Goal: Find specific page/section: Find specific page/section

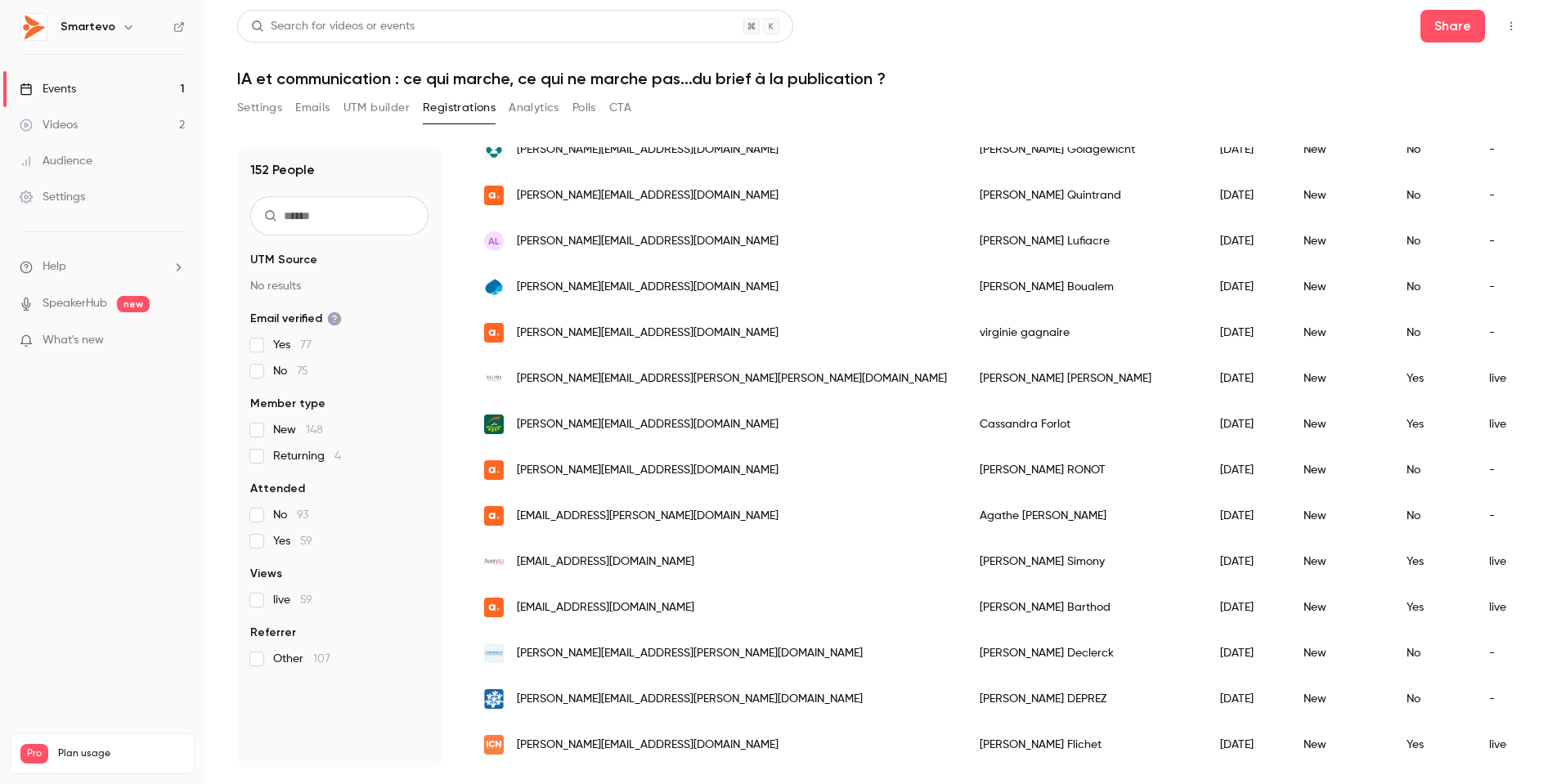
click at [431, 28] on div "Search for videos or events" at bounding box center [515, 26] width 556 height 32
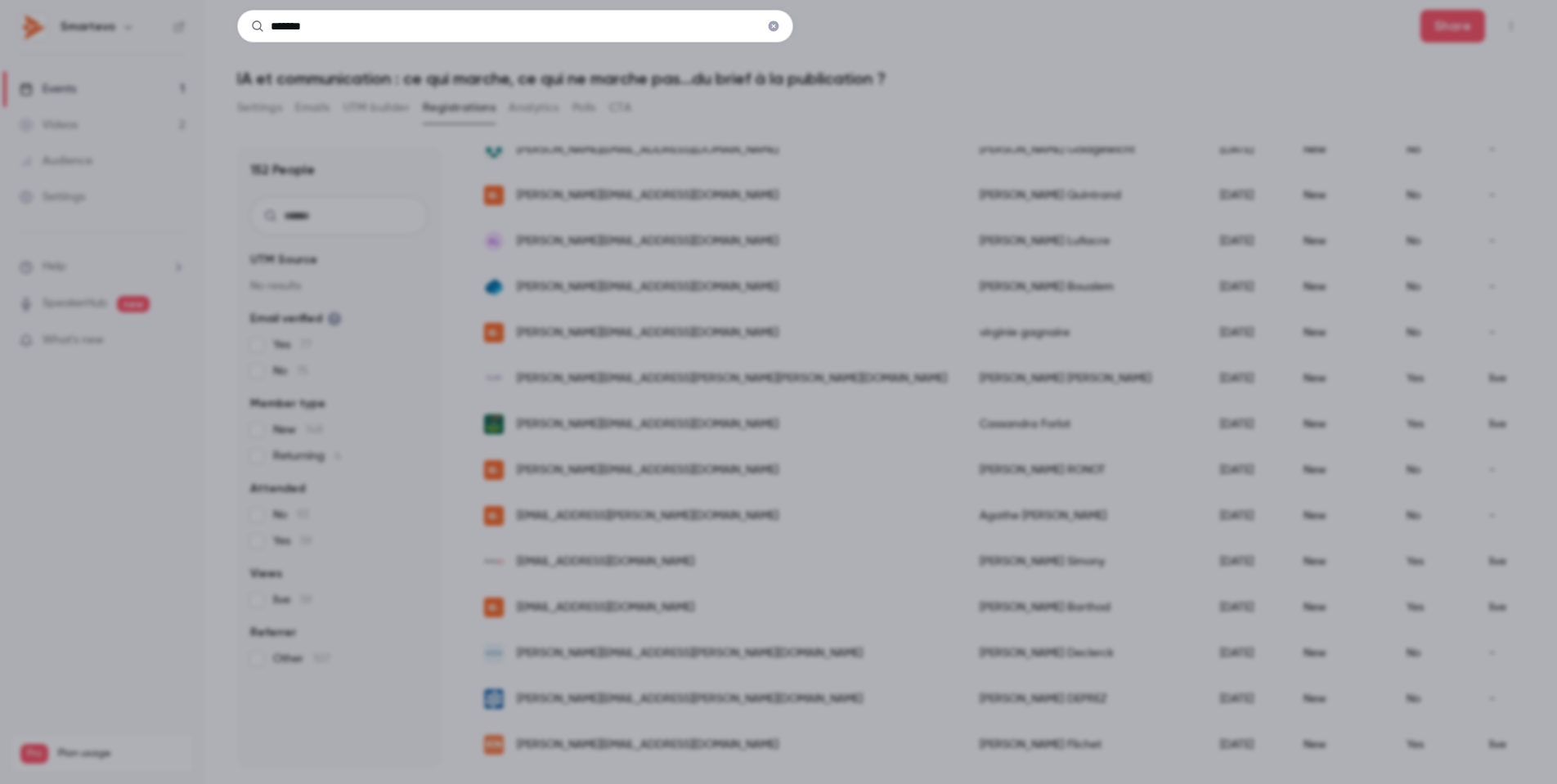
type input "*******"
click at [487, 21] on input "*******" at bounding box center [515, 26] width 556 height 32
click at [353, 97] on div "*******" at bounding box center [778, 392] width 1557 height 784
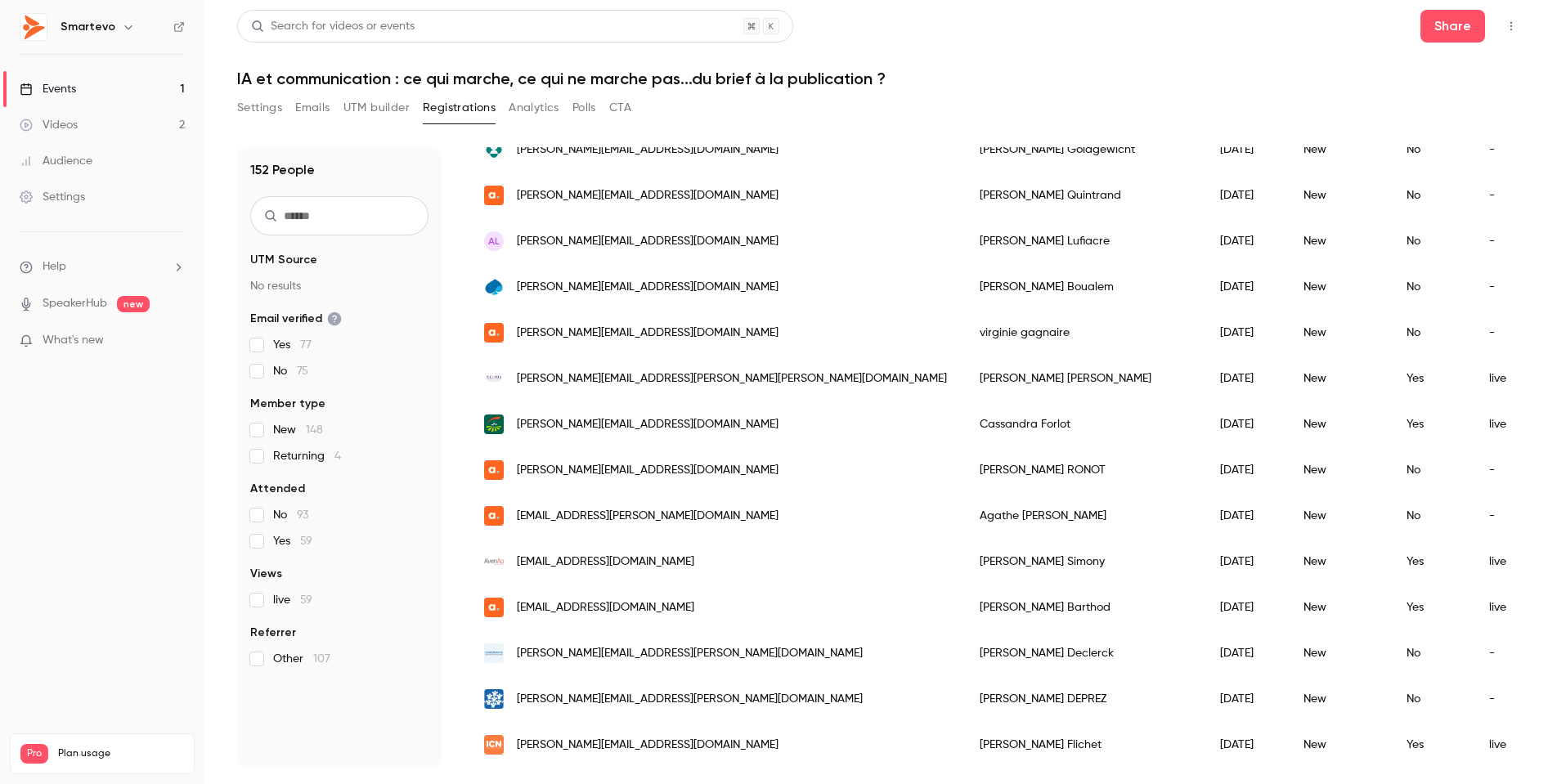
click at [328, 28] on div "Search for videos or events" at bounding box center [332, 26] width 163 height 17
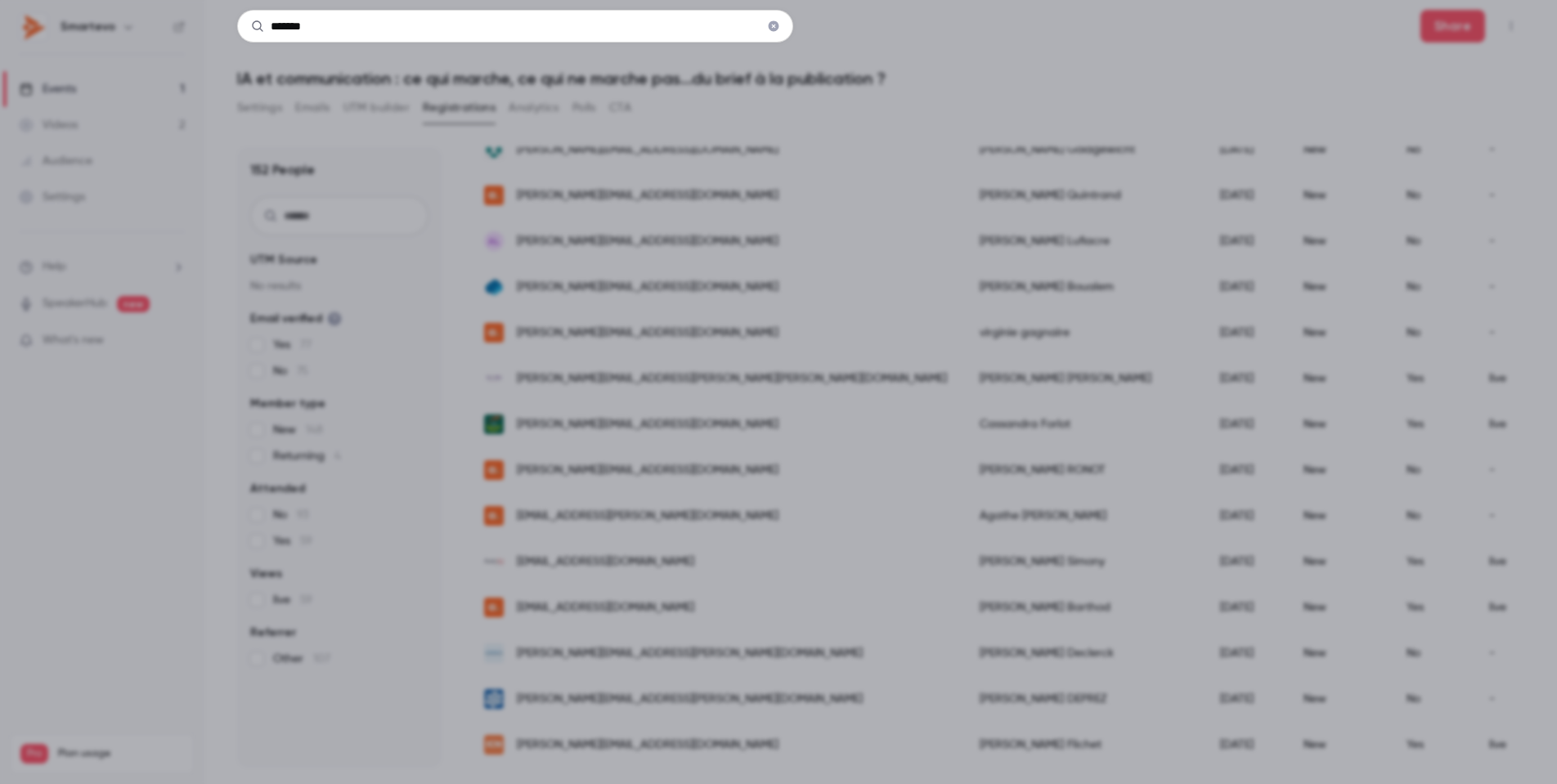
type input "*******"
click at [871, 201] on div "*******" at bounding box center [778, 392] width 1557 height 784
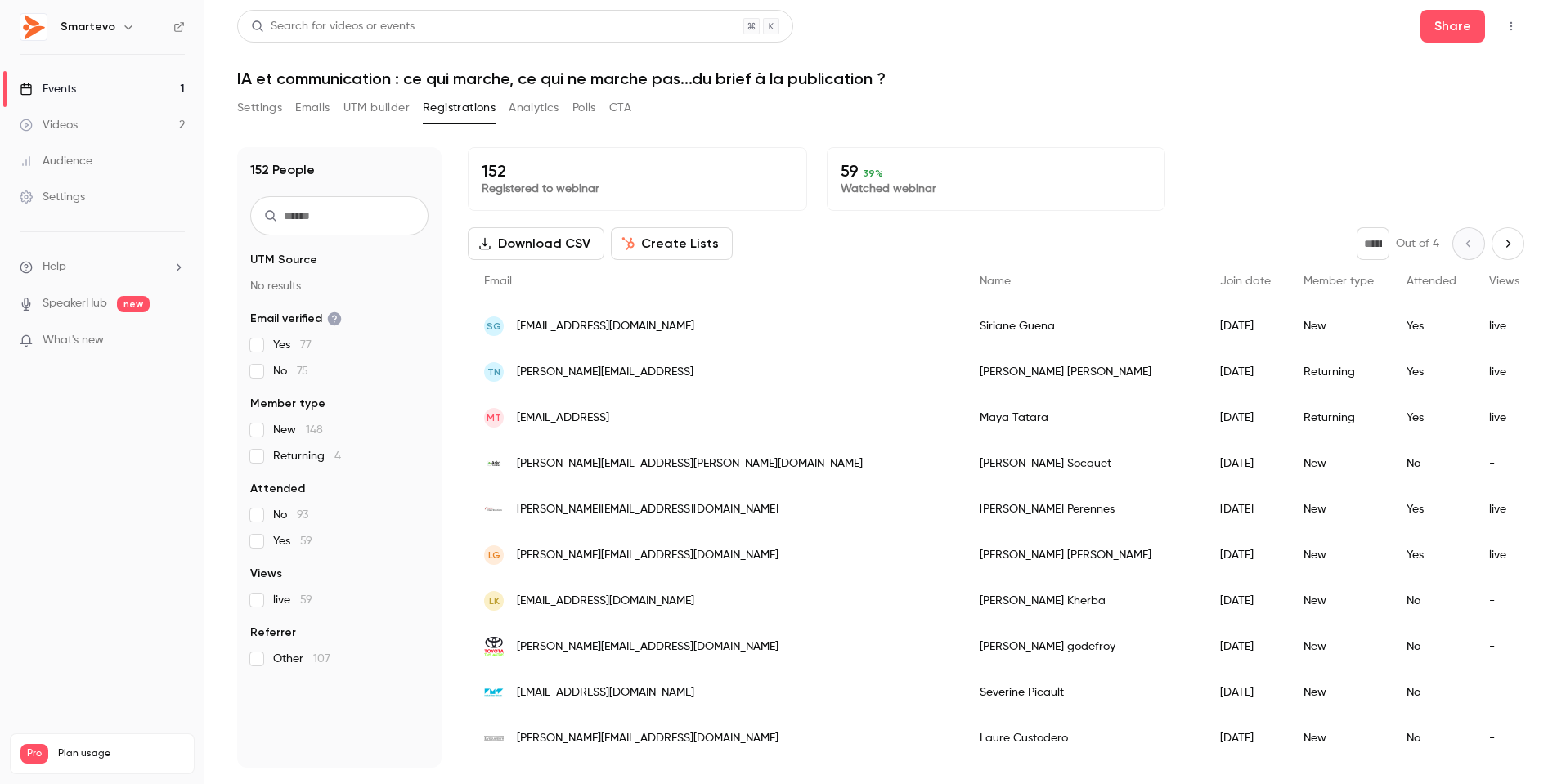
click at [1506, 246] on icon "Next page" at bounding box center [1508, 243] width 18 height 13
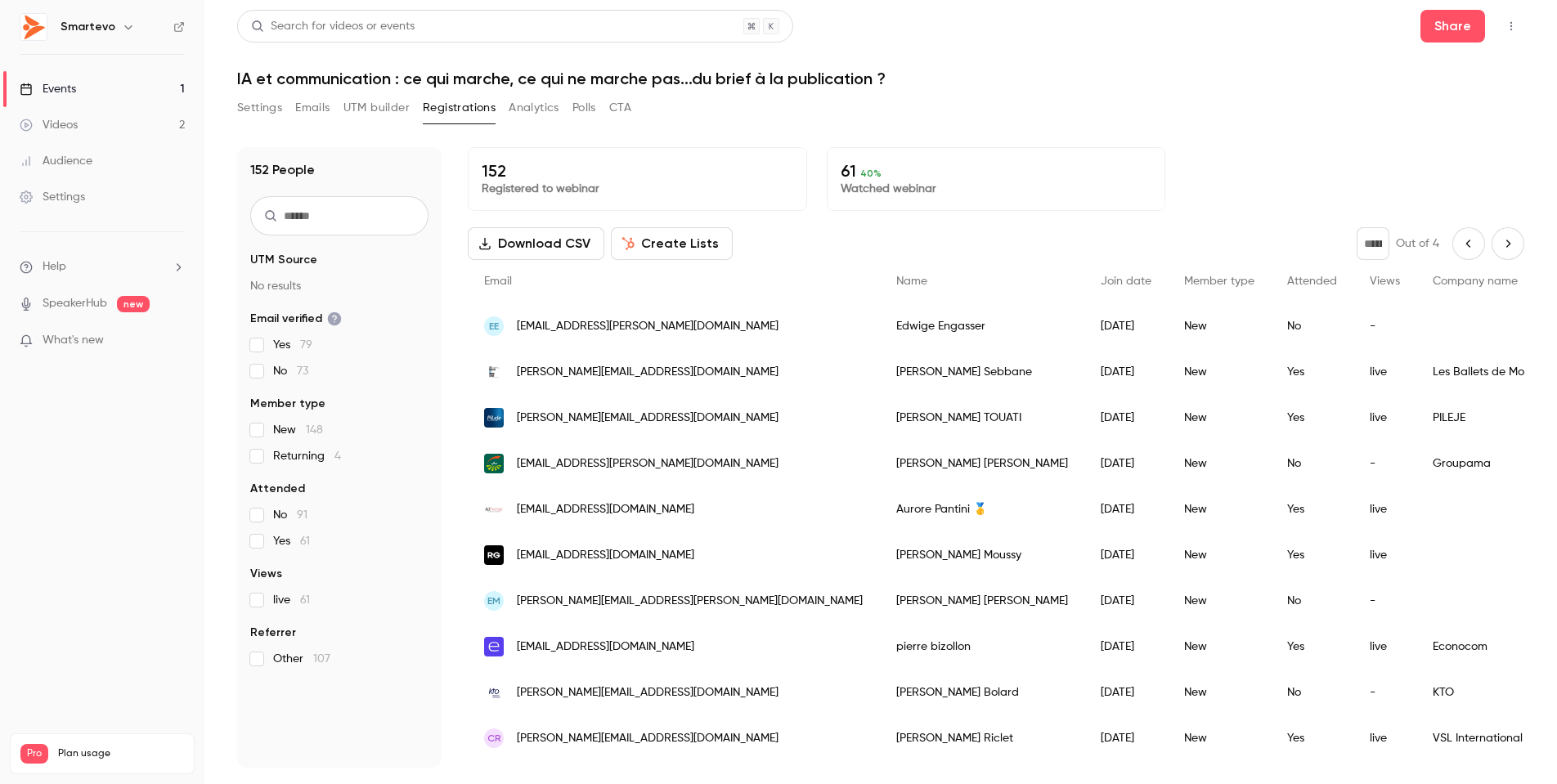
click at [1506, 241] on icon "Next page" at bounding box center [1508, 243] width 18 height 13
type input "*"
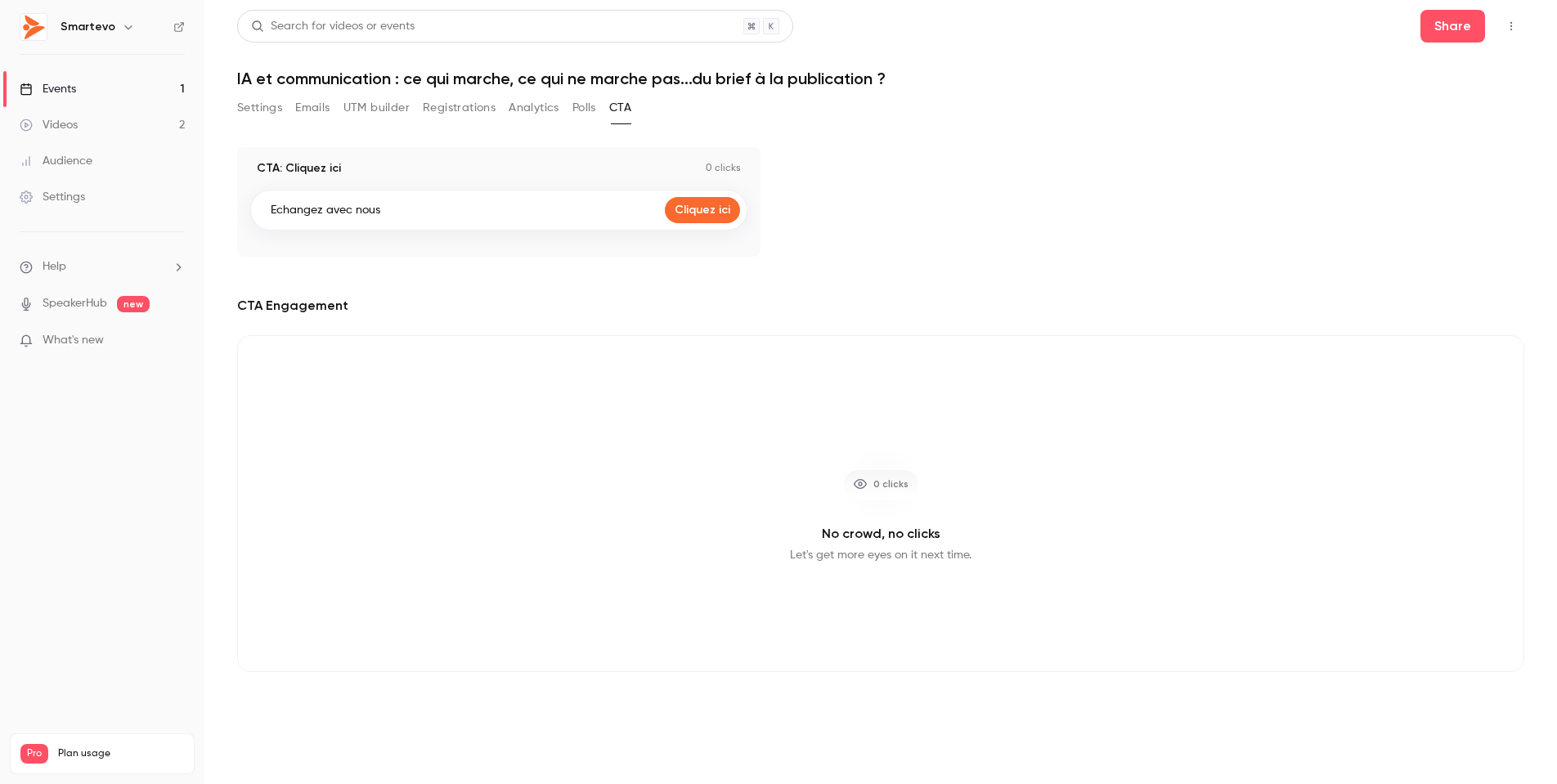
click at [475, 109] on button "Registrations" at bounding box center [459, 108] width 73 height 27
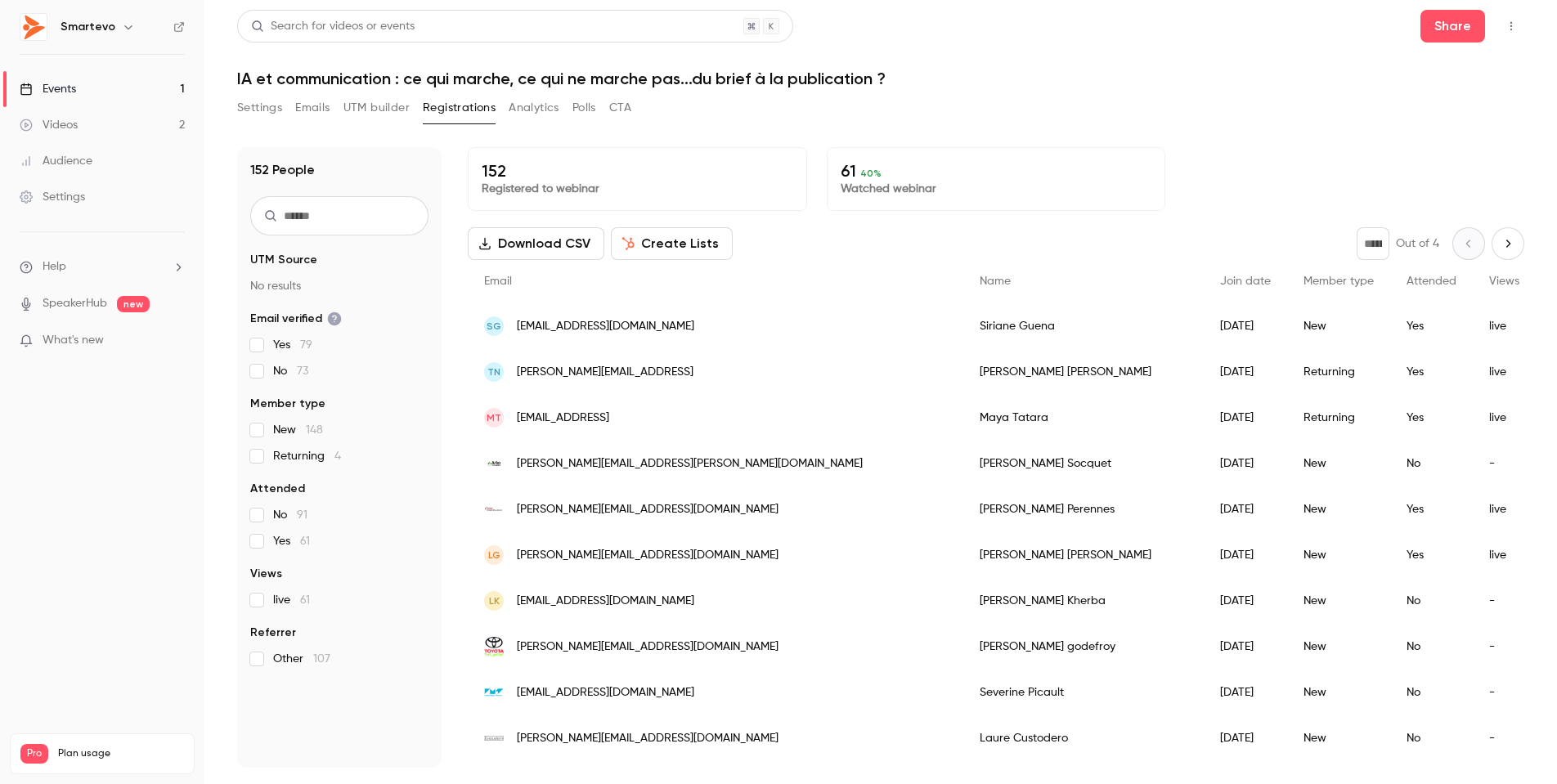
click at [1503, 246] on icon "Next page" at bounding box center [1508, 243] width 18 height 13
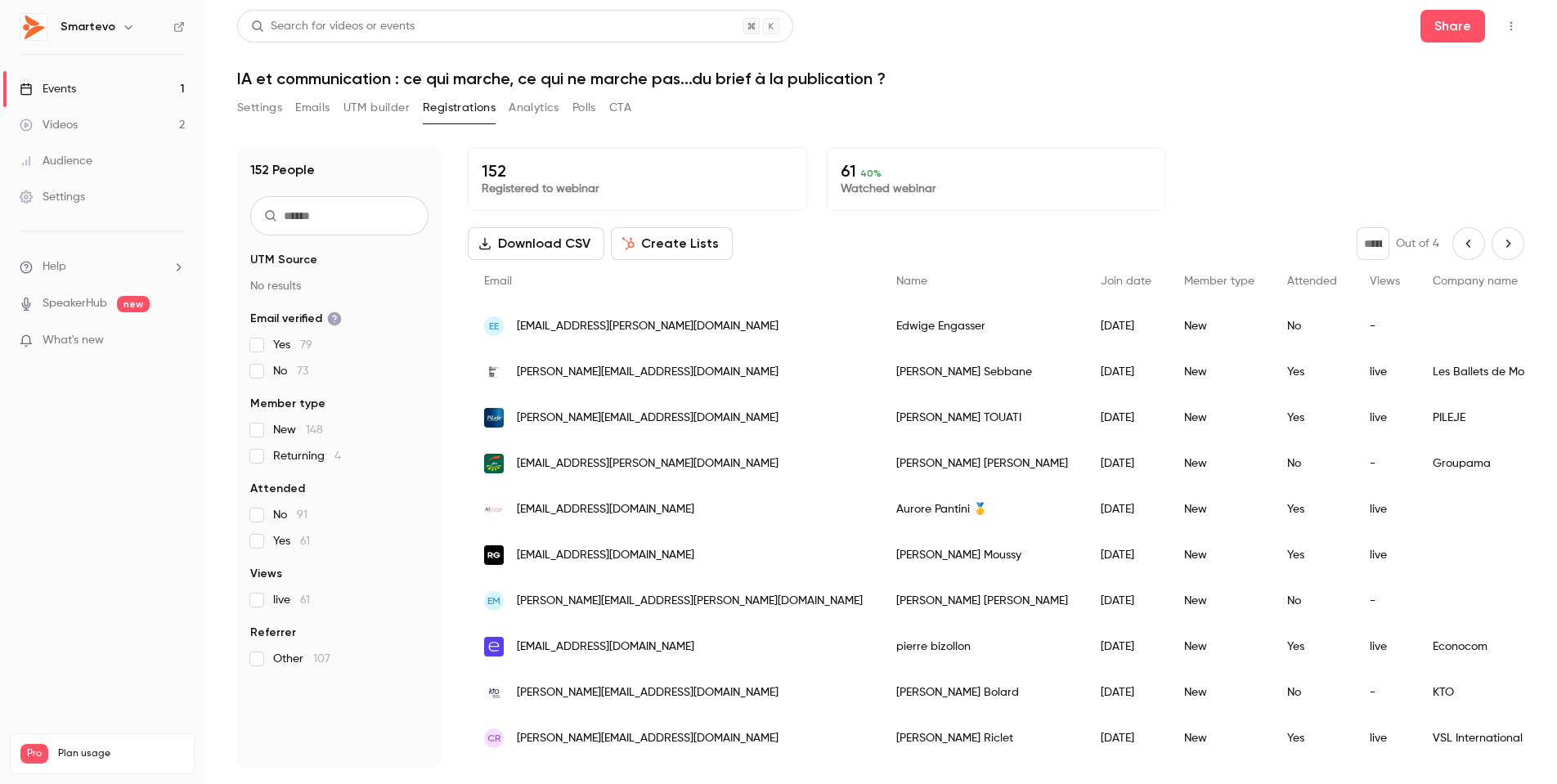
click at [1506, 248] on icon "Next page" at bounding box center [1508, 243] width 18 height 13
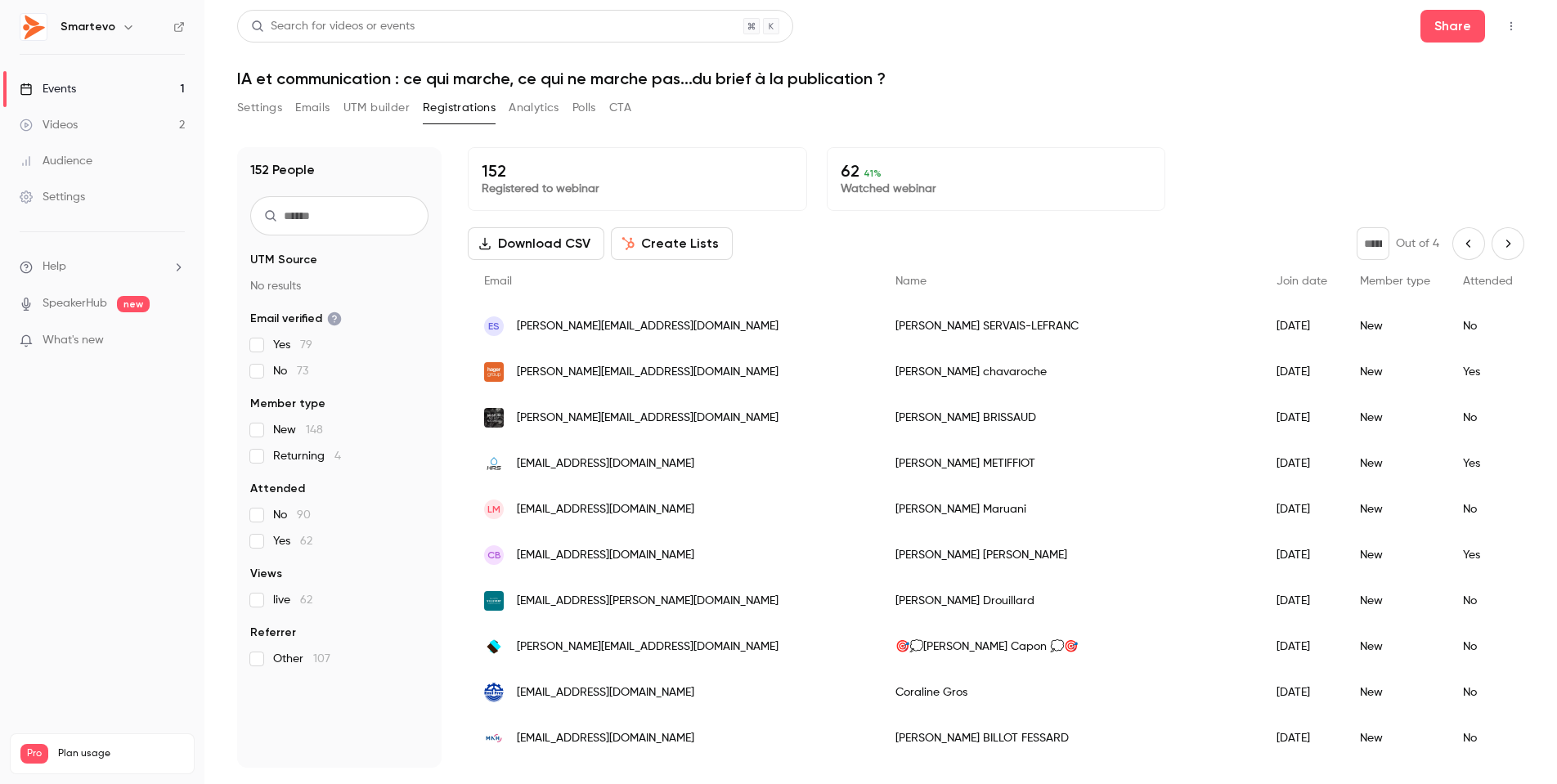
click at [1501, 241] on icon "Next page" at bounding box center [1508, 243] width 18 height 13
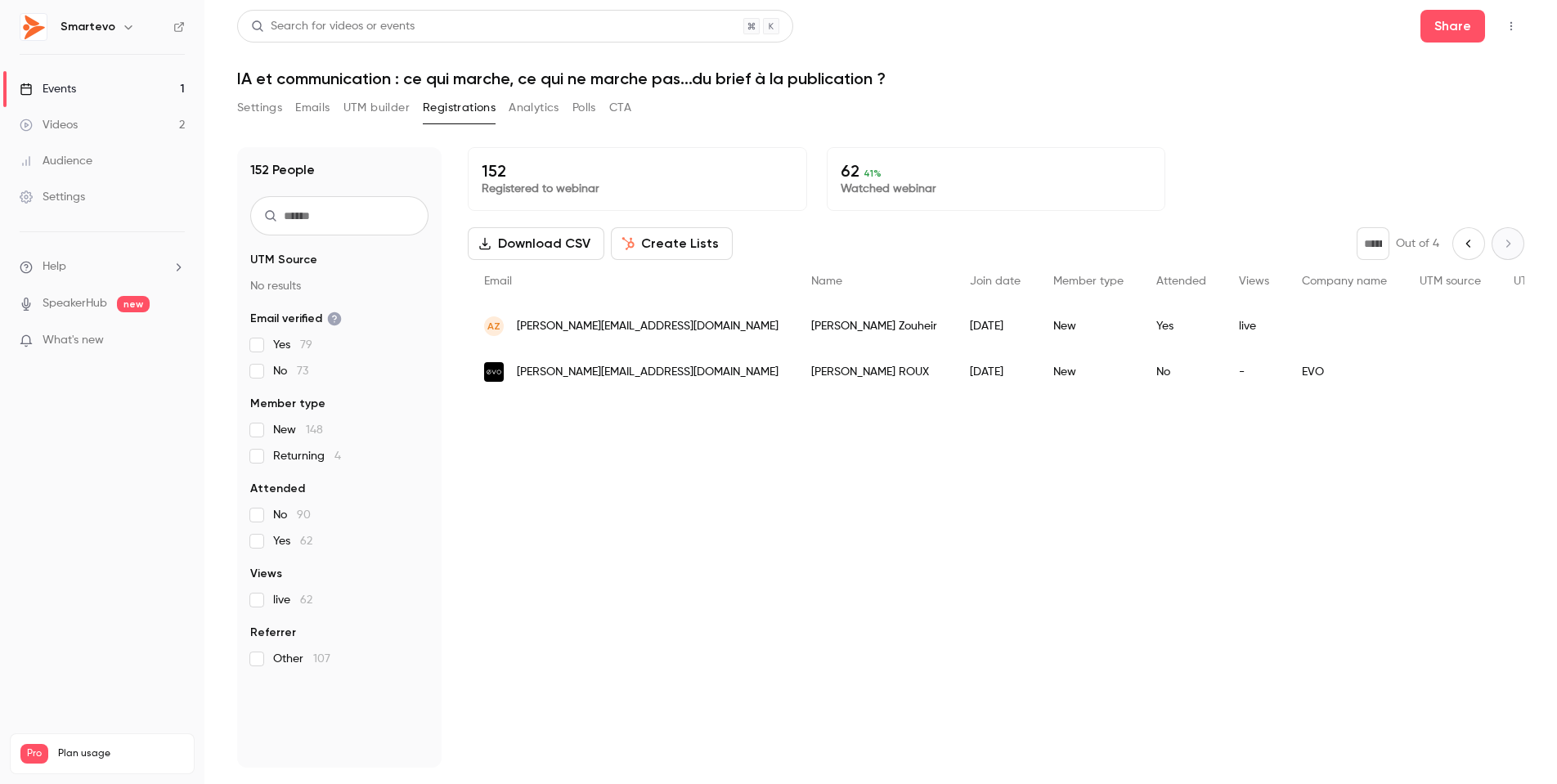
click at [1465, 238] on icon "Previous page" at bounding box center [1469, 243] width 18 height 13
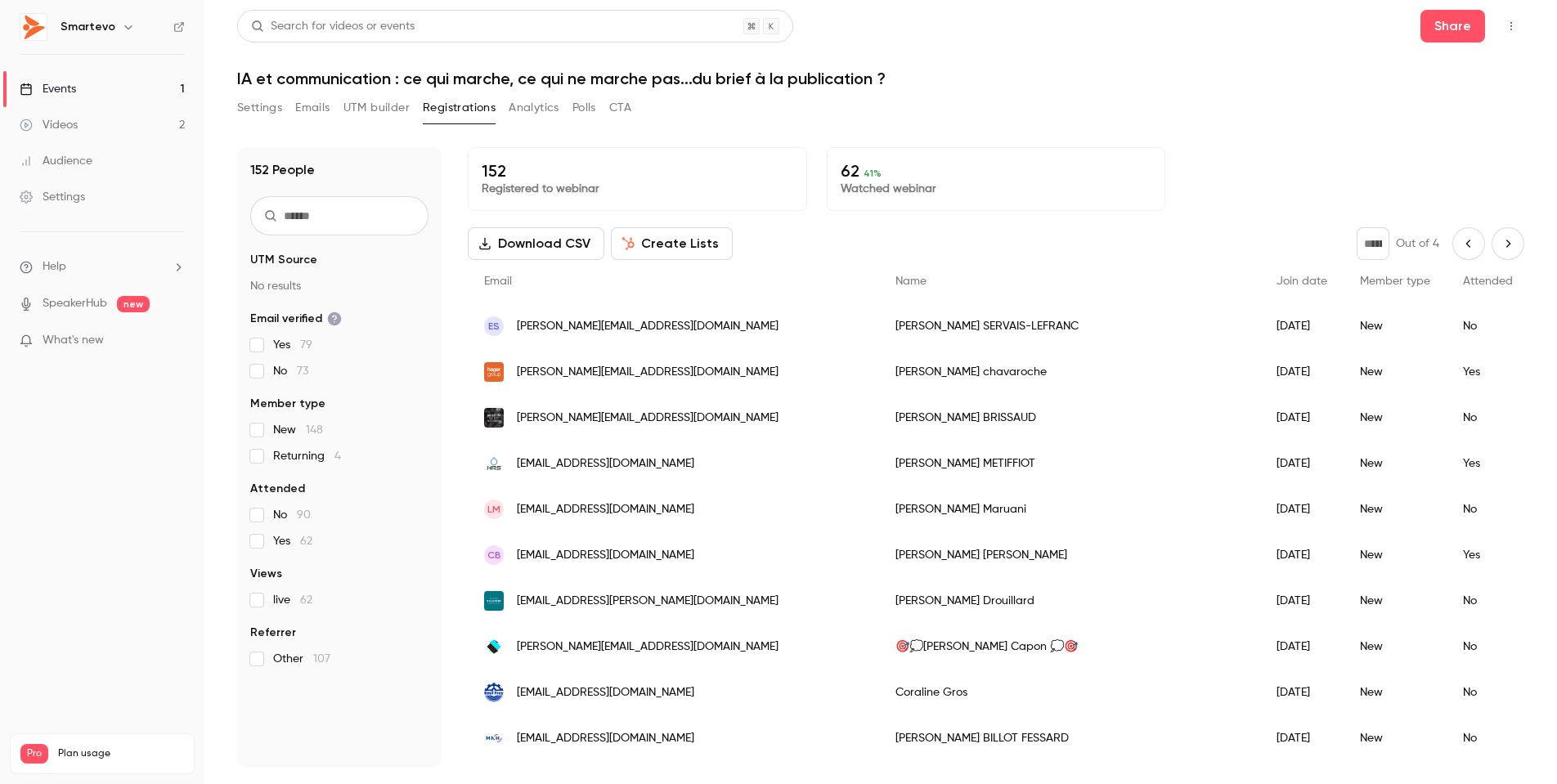
click at [1467, 241] on icon "Previous page" at bounding box center [1469, 243] width 18 height 13
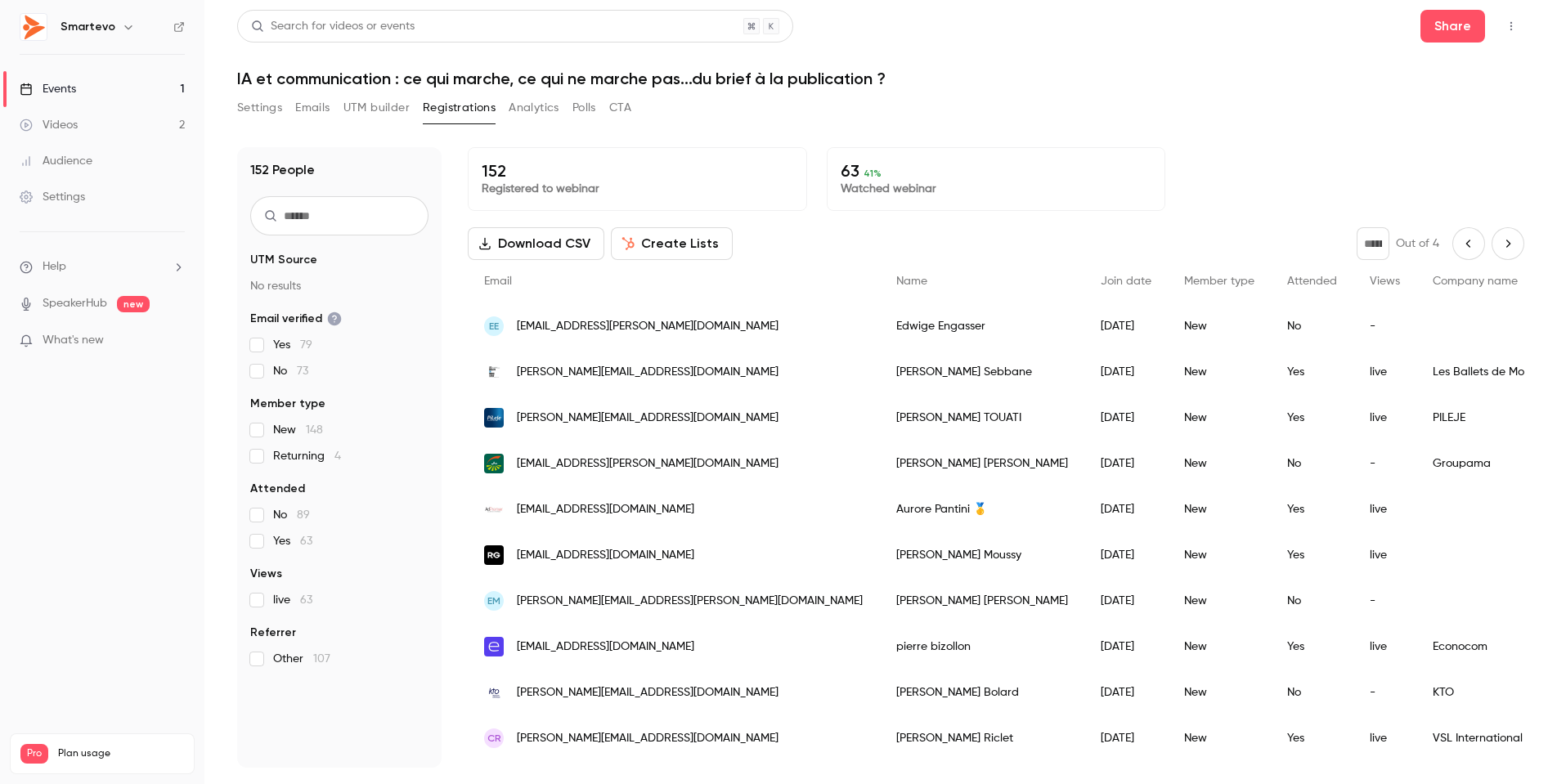
click at [1467, 241] on icon "Previous page" at bounding box center [1469, 243] width 18 height 13
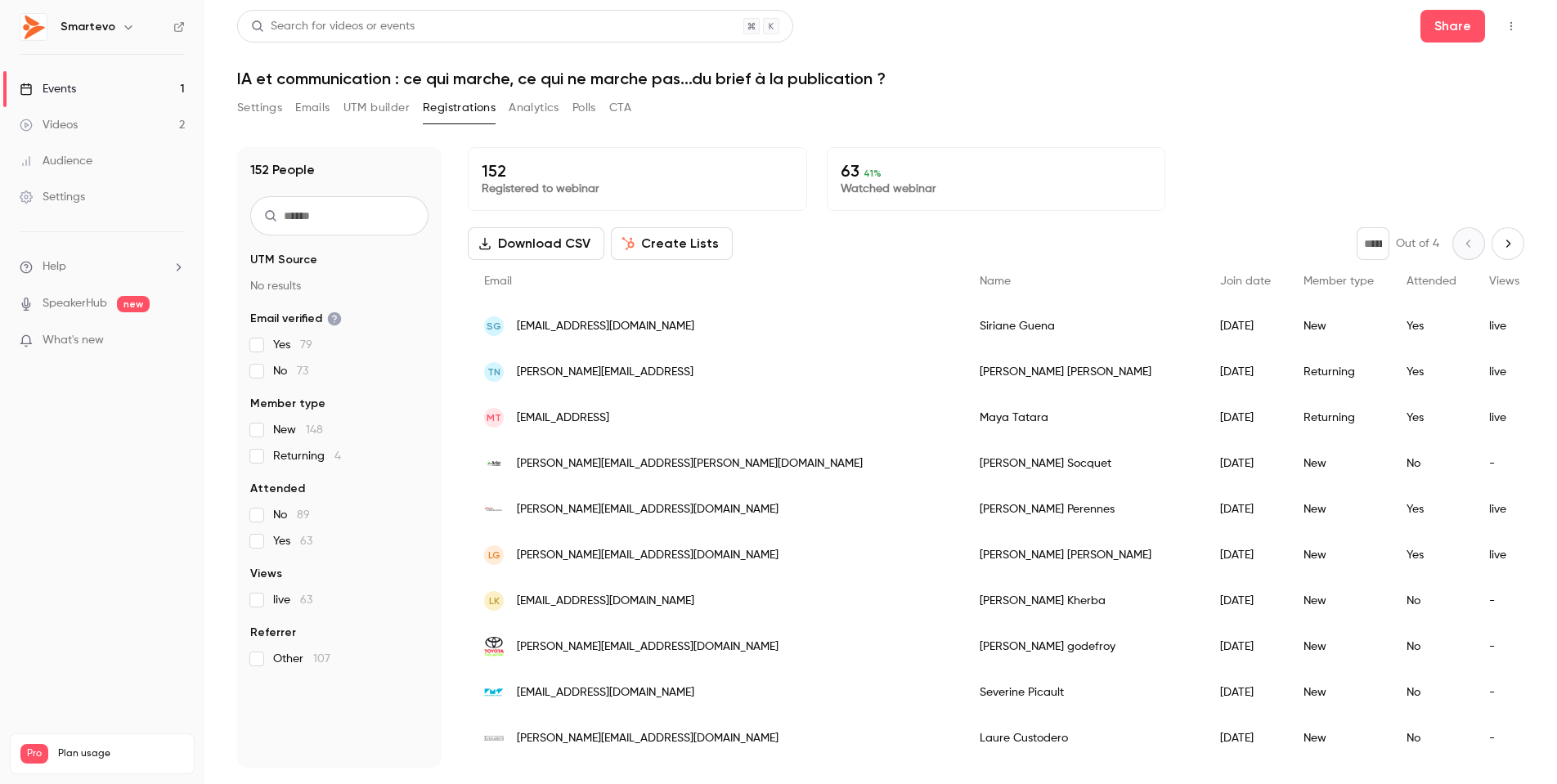
click at [1510, 246] on icon "Next page" at bounding box center [1508, 243] width 18 height 13
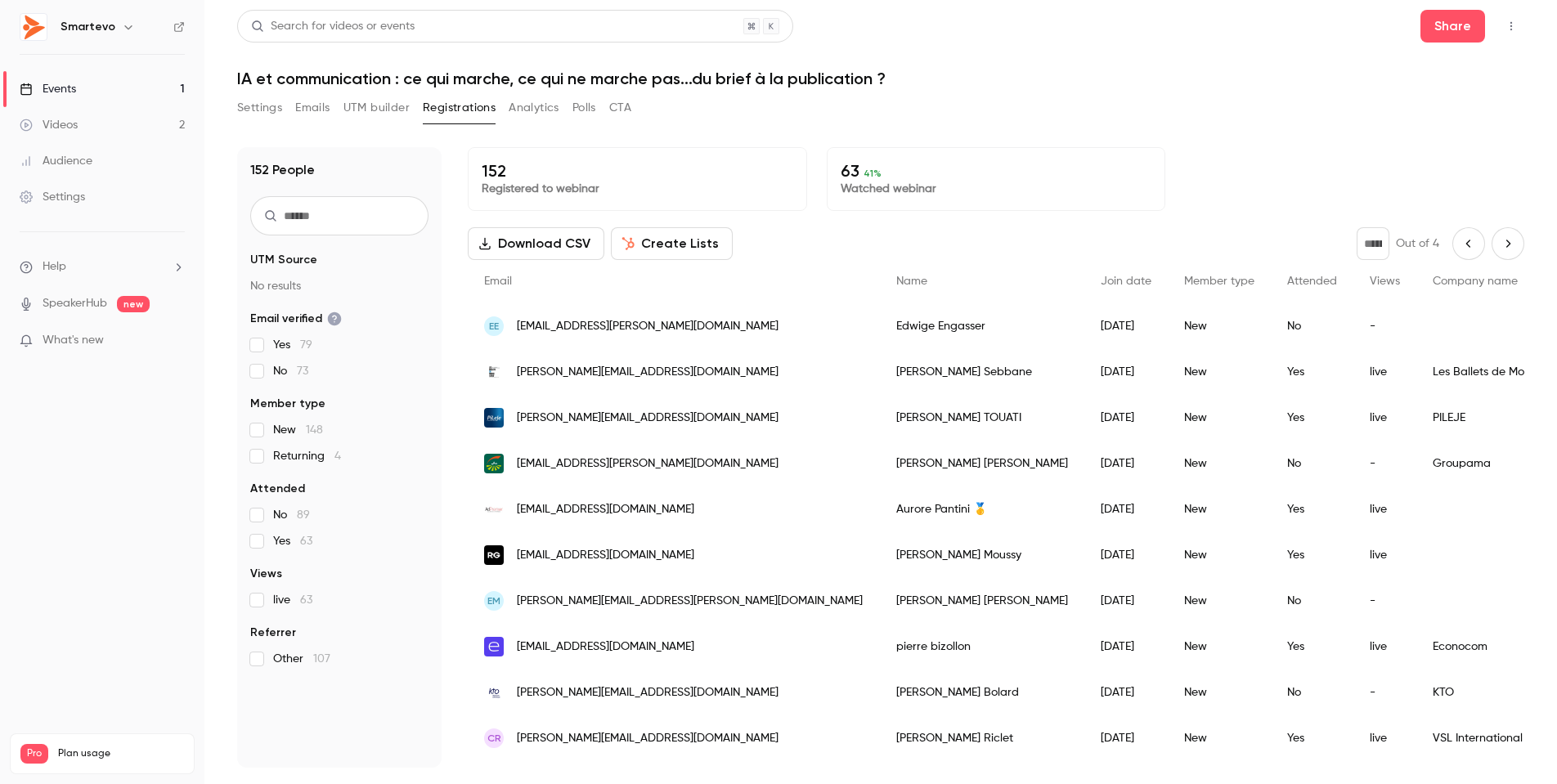
click at [1509, 246] on icon "Next page" at bounding box center [1508, 243] width 4 height 7
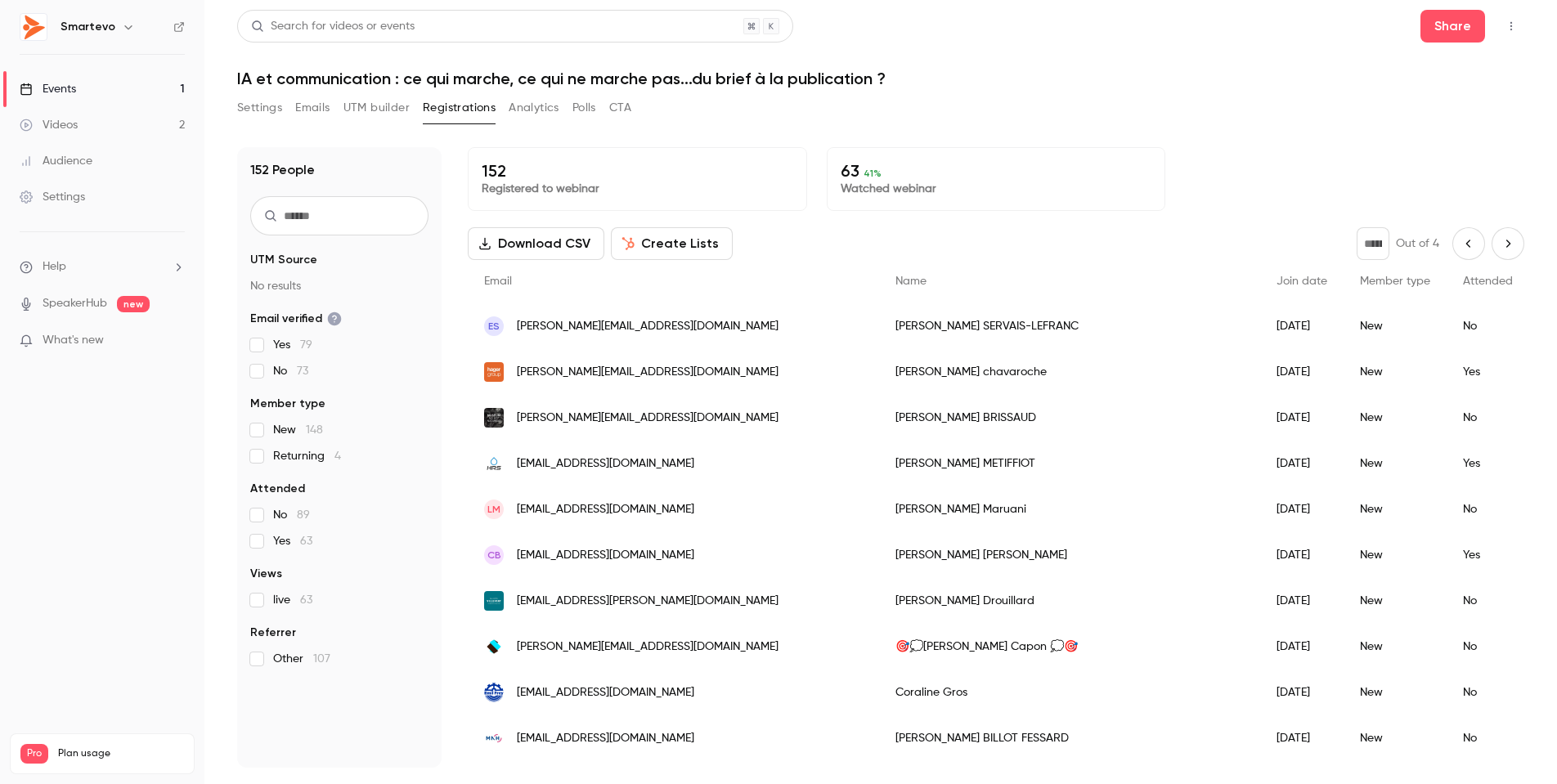
click at [1469, 241] on icon "Previous page" at bounding box center [1469, 243] width 18 height 13
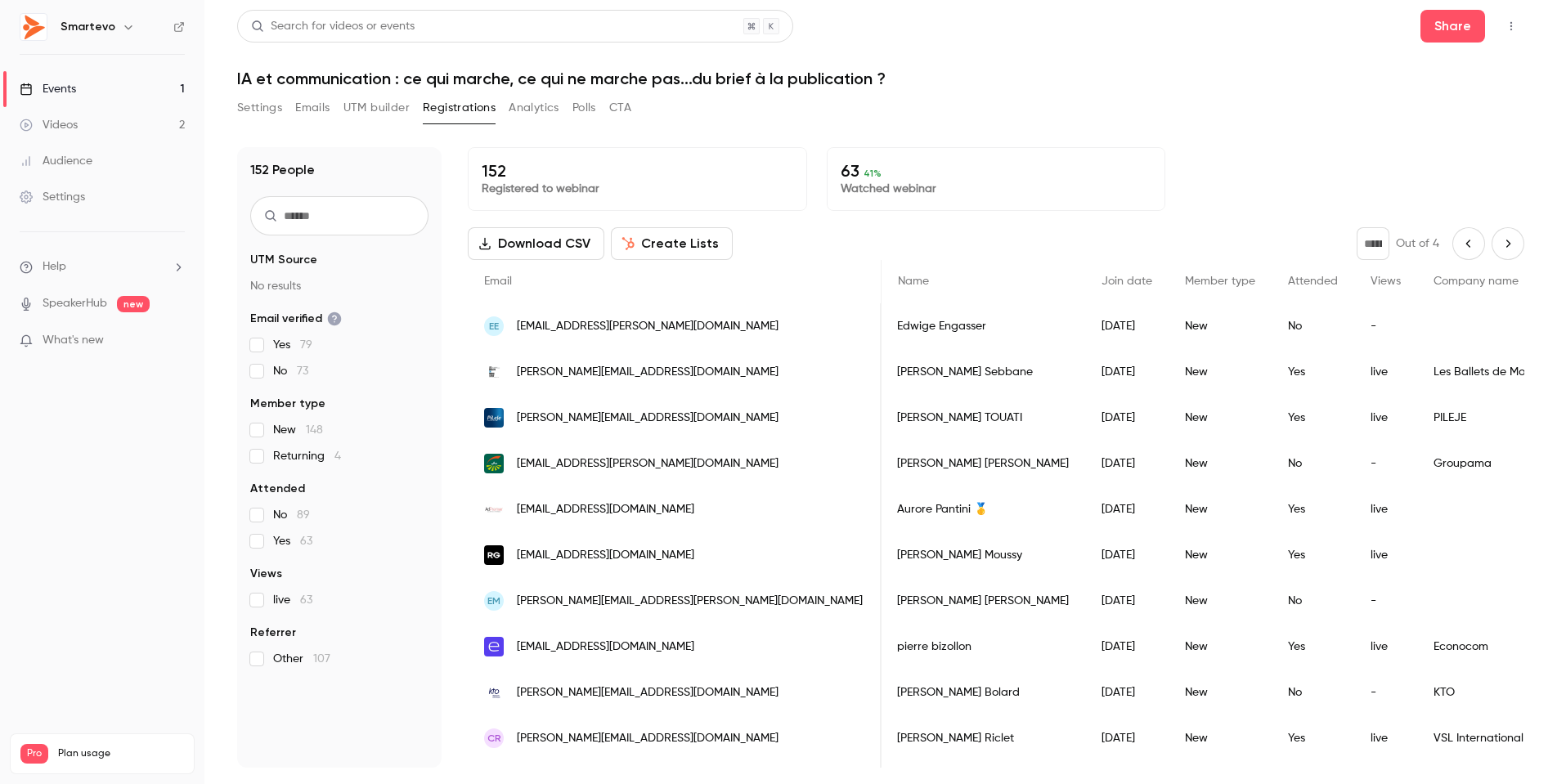
click at [1506, 244] on icon "Next page" at bounding box center [1508, 243] width 18 height 13
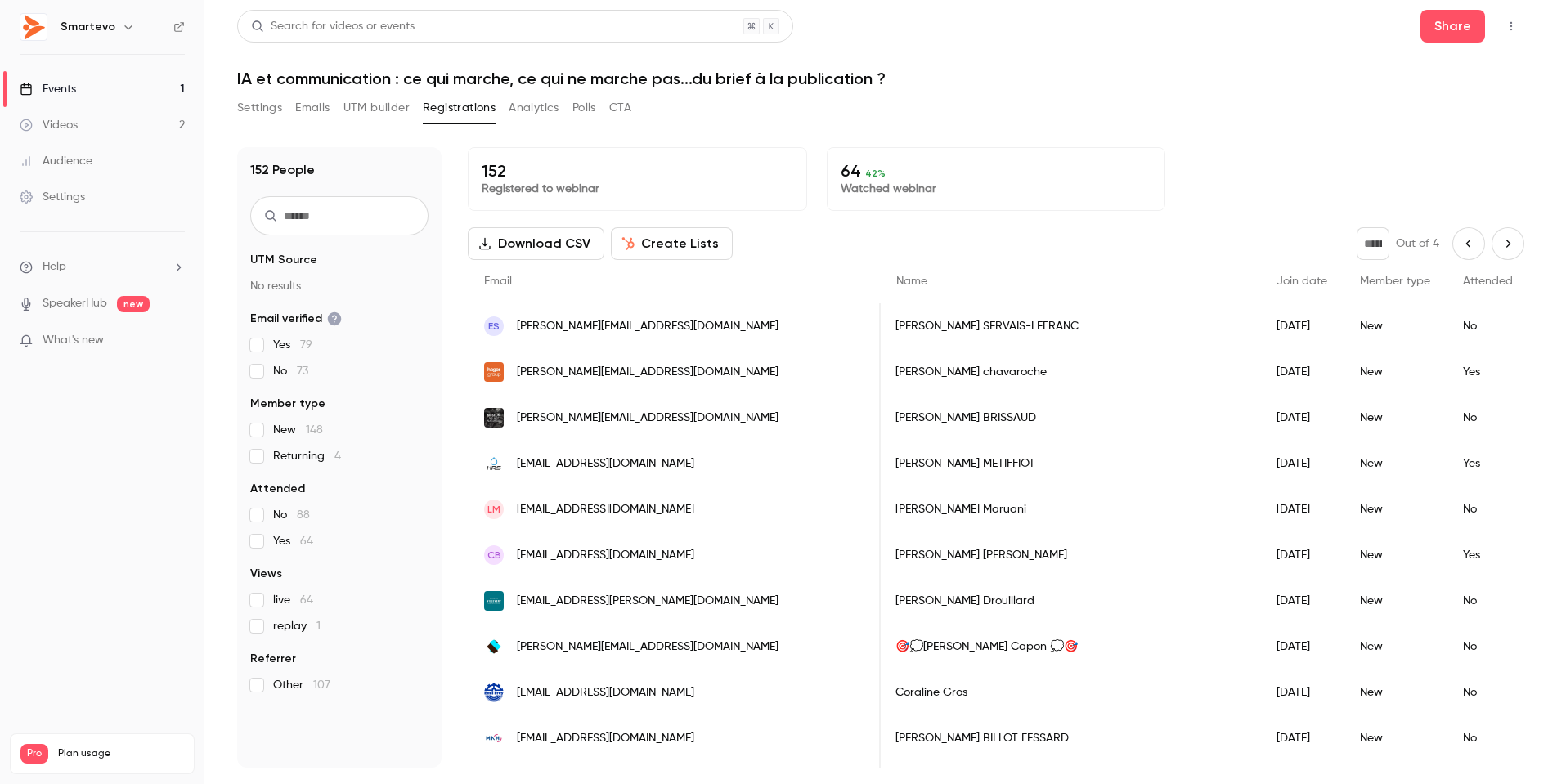
click at [1506, 241] on icon "Next page" at bounding box center [1508, 243] width 18 height 13
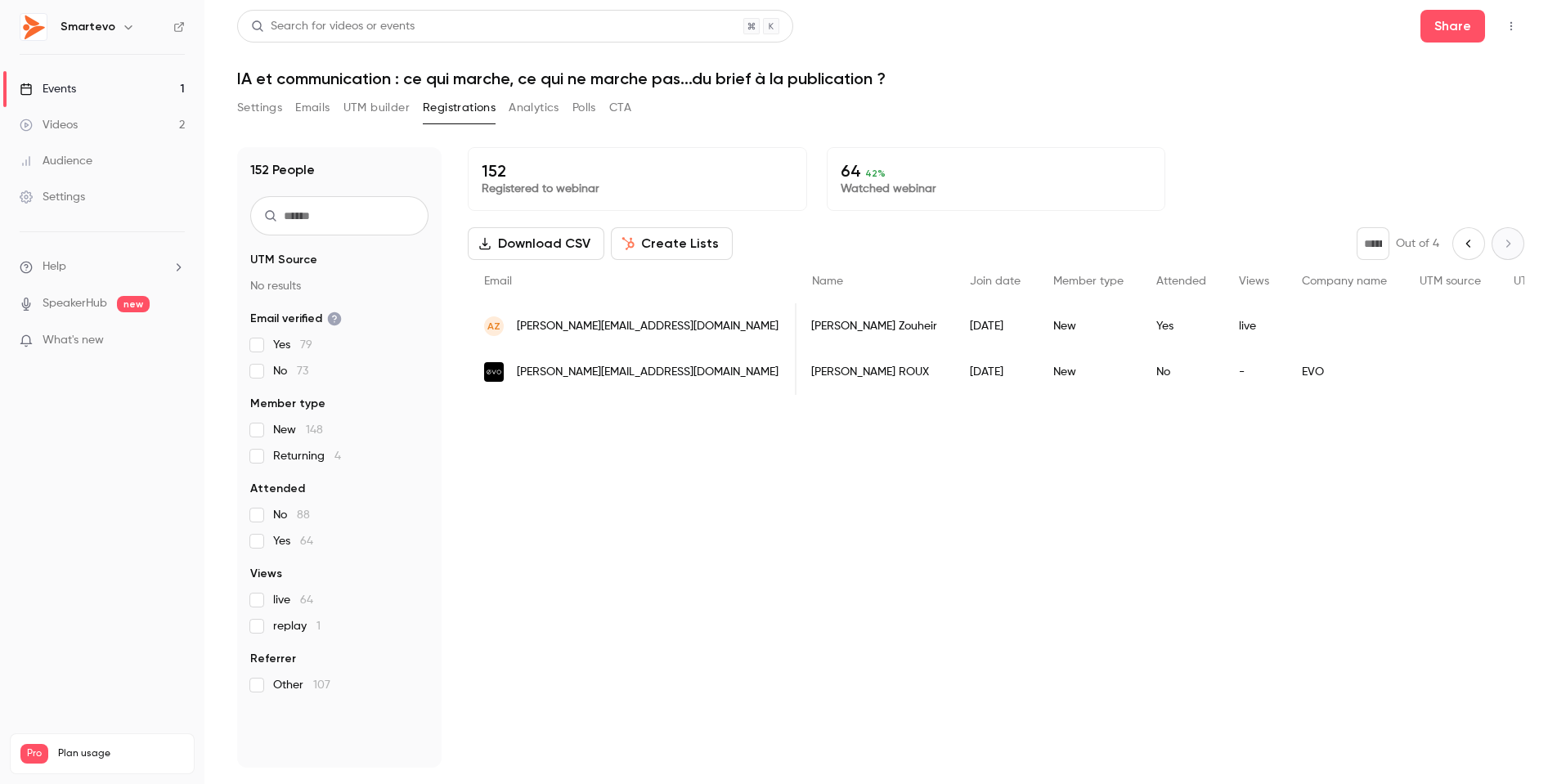
click at [1460, 245] on icon "Previous page" at bounding box center [1469, 243] width 18 height 13
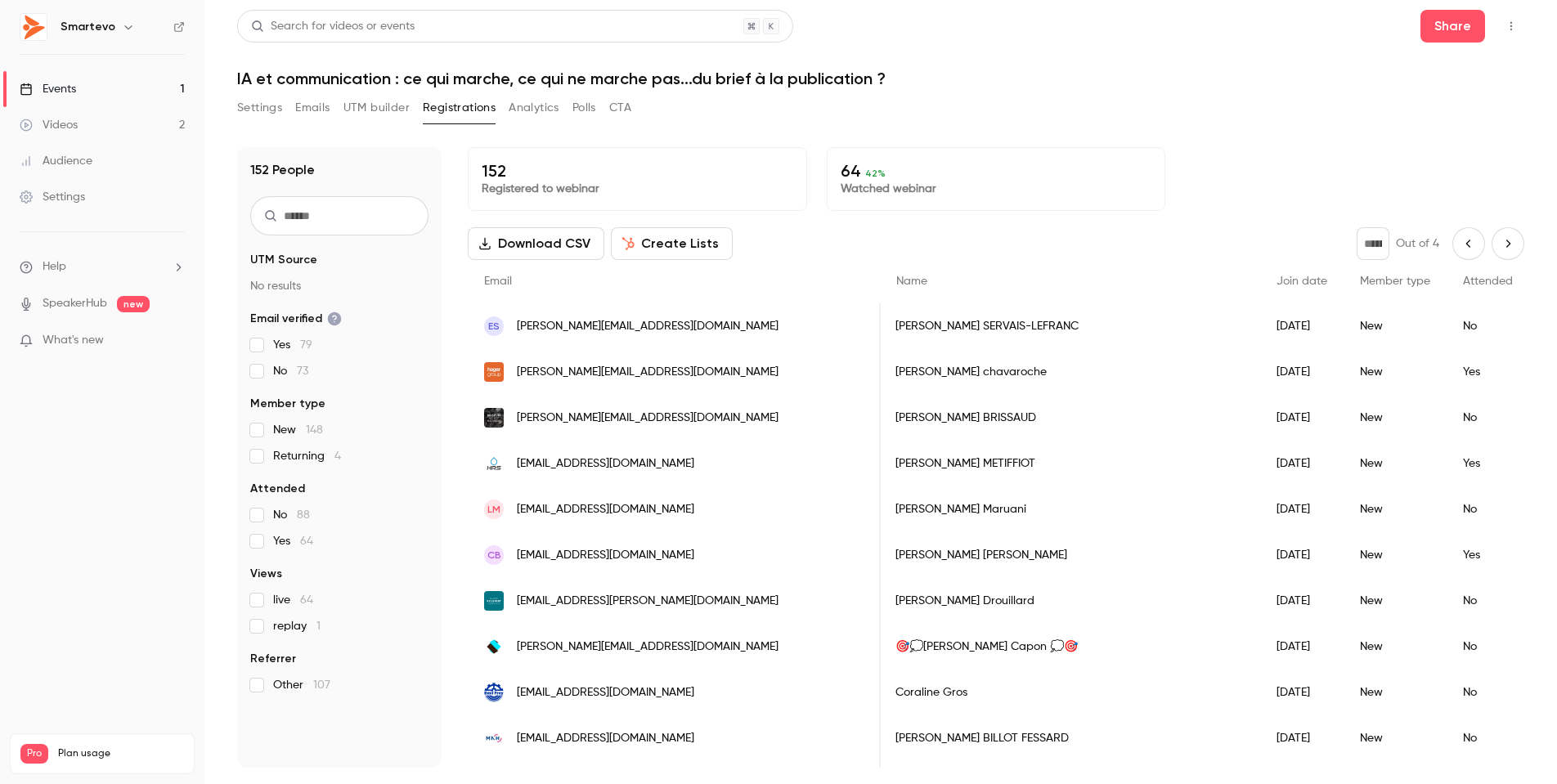
click at [1460, 245] on icon "Previous page" at bounding box center [1469, 243] width 18 height 13
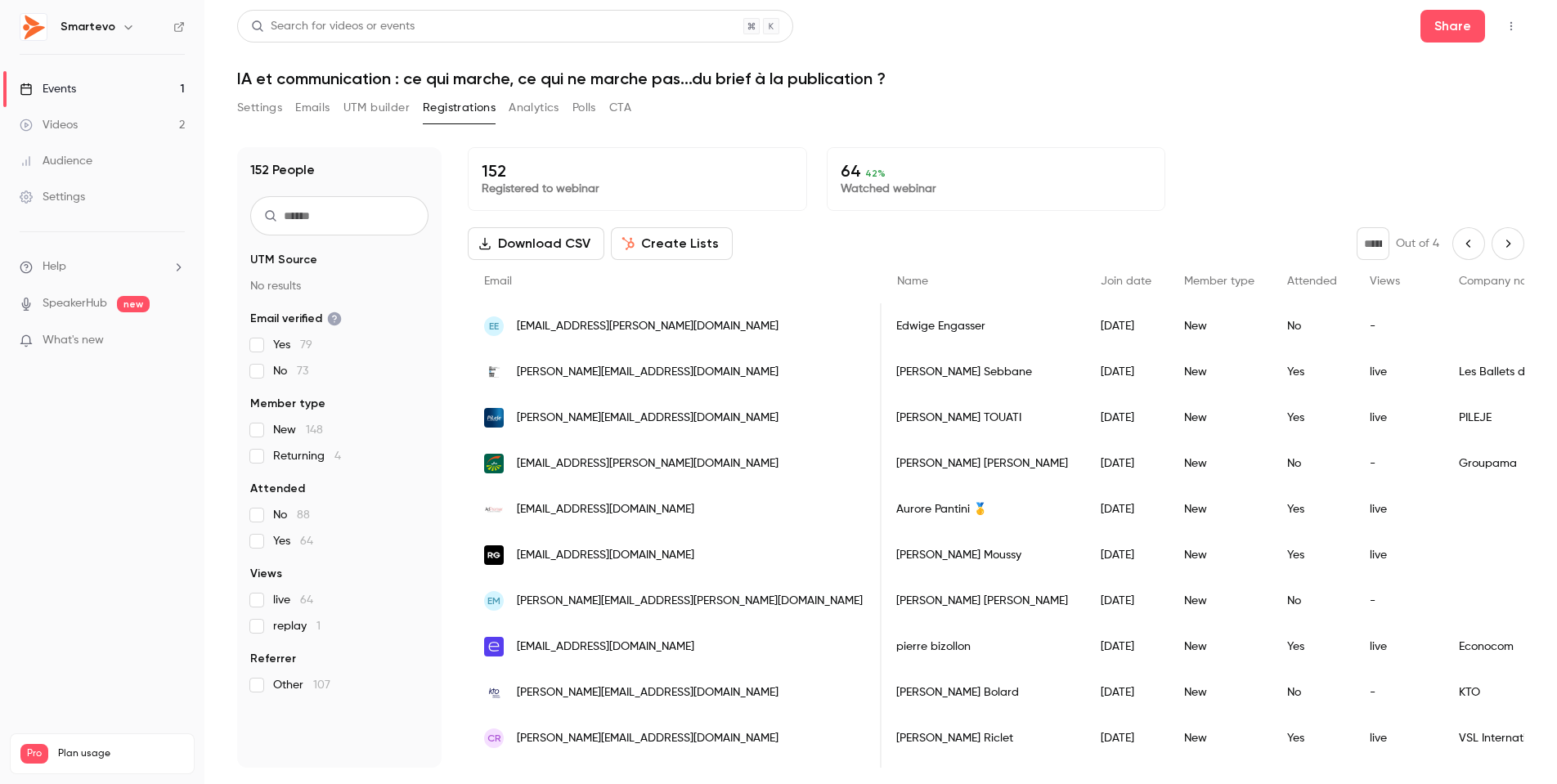
click at [1460, 245] on icon "Previous page" at bounding box center [1469, 243] width 18 height 13
type input "*"
